Goal: Information Seeking & Learning: Learn about a topic

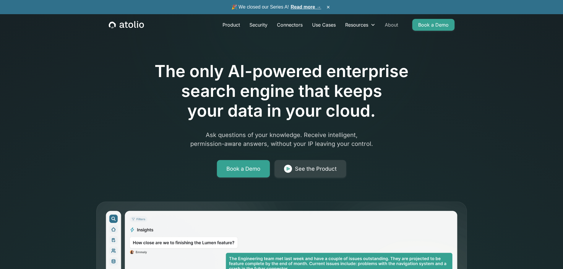
click at [394, 25] on link "About" at bounding box center [391, 25] width 23 height 12
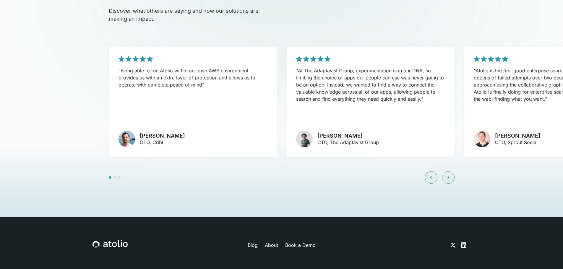
scroll to position [1426, 0]
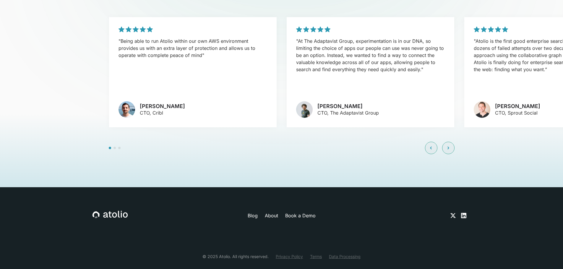
click at [269, 212] on link "About" at bounding box center [271, 215] width 13 height 7
